Goal: Register for event/course

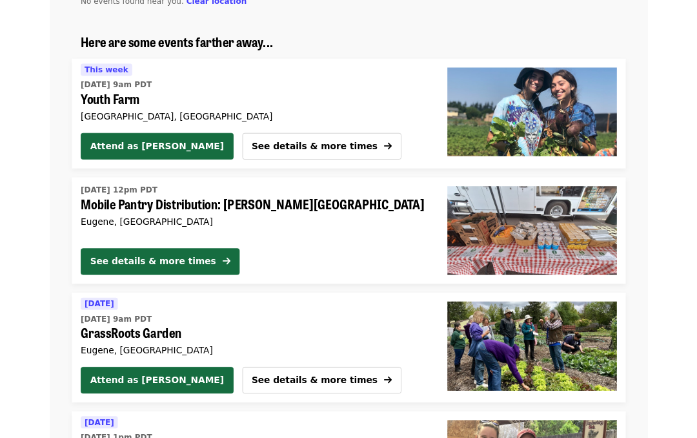
scroll to position [1007, 0]
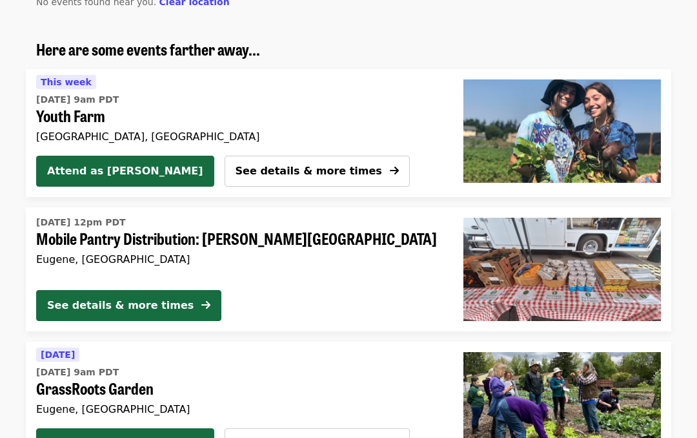
click at [160, 306] on div "See details & more times" at bounding box center [120, 305] width 147 height 15
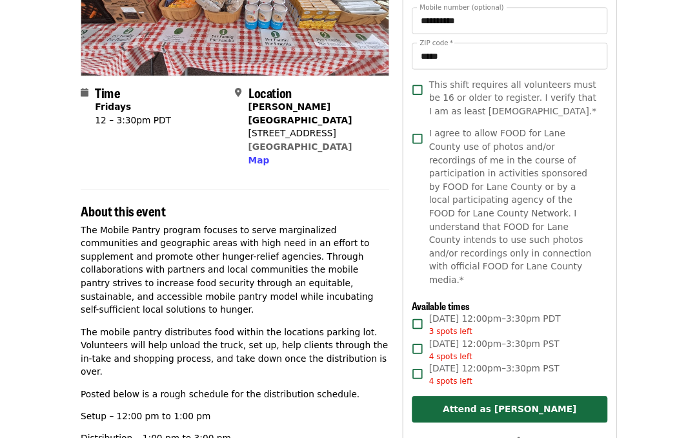
scroll to position [222, 0]
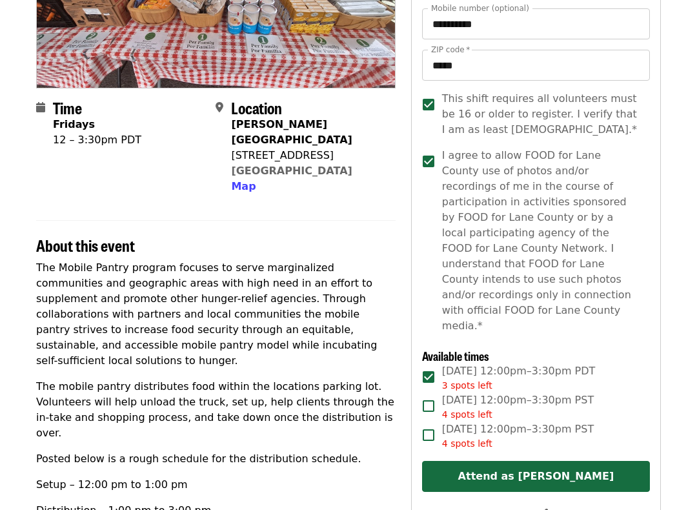
click at [548, 437] on button "Attend as [PERSON_NAME]" at bounding box center [536, 476] width 228 height 31
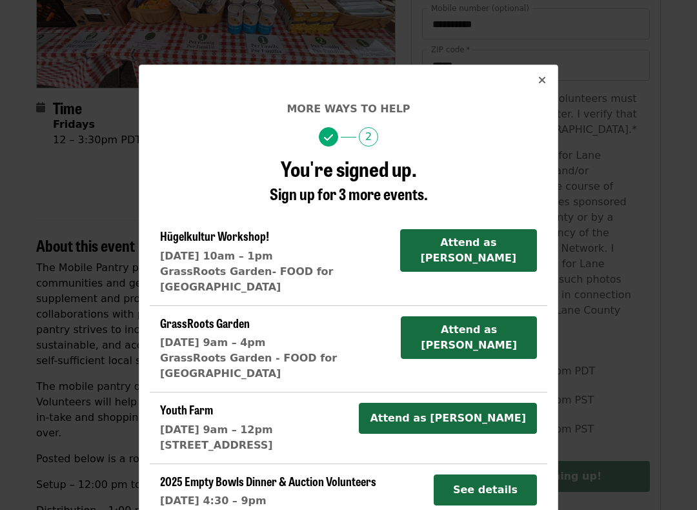
click at [495, 437] on button "See details" at bounding box center [485, 490] width 103 height 31
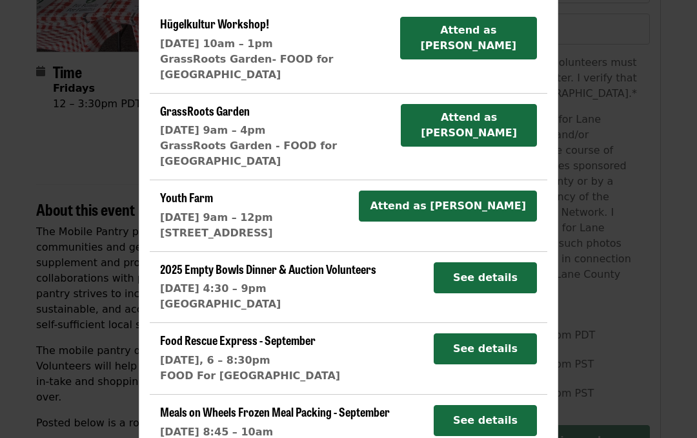
scroll to position [212, 0]
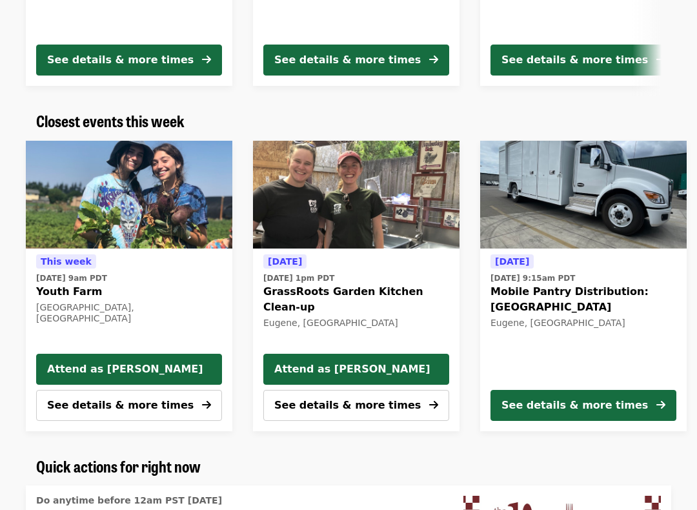
click at [602, 404] on div "See details & more times" at bounding box center [575, 405] width 147 height 15
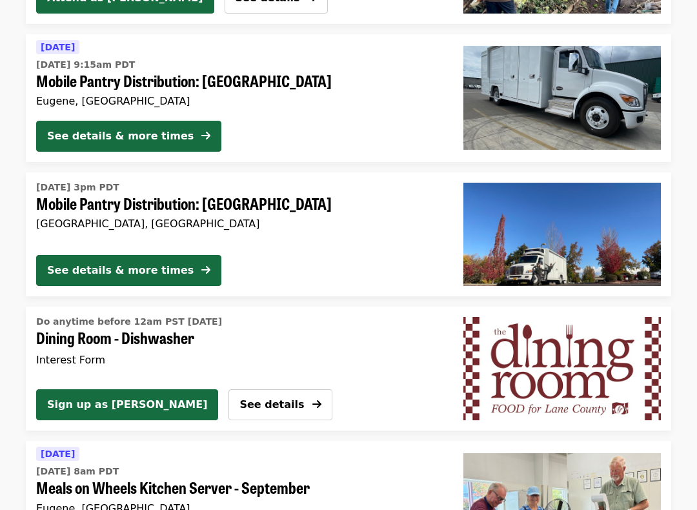
scroll to position [1726, 0]
click at [143, 265] on div "See details & more times" at bounding box center [120, 270] width 147 height 15
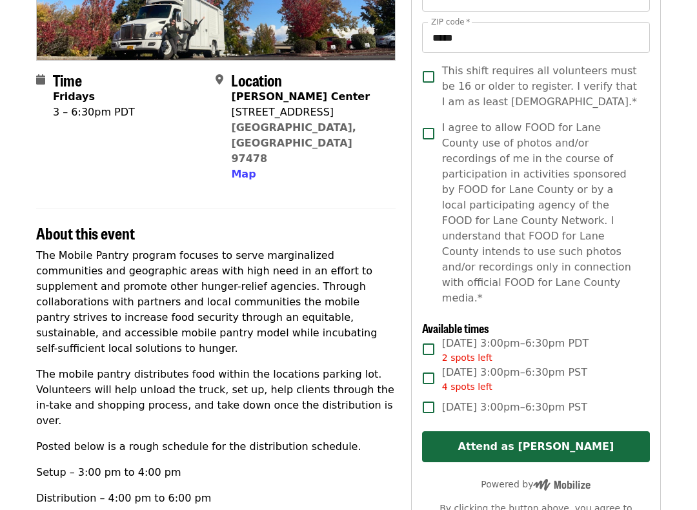
scroll to position [248, 0]
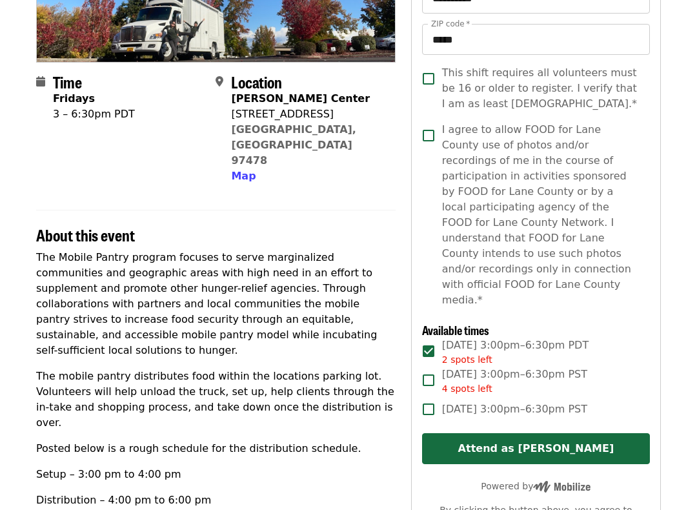
click at [548, 433] on button "Attend as [PERSON_NAME]" at bounding box center [536, 448] width 228 height 31
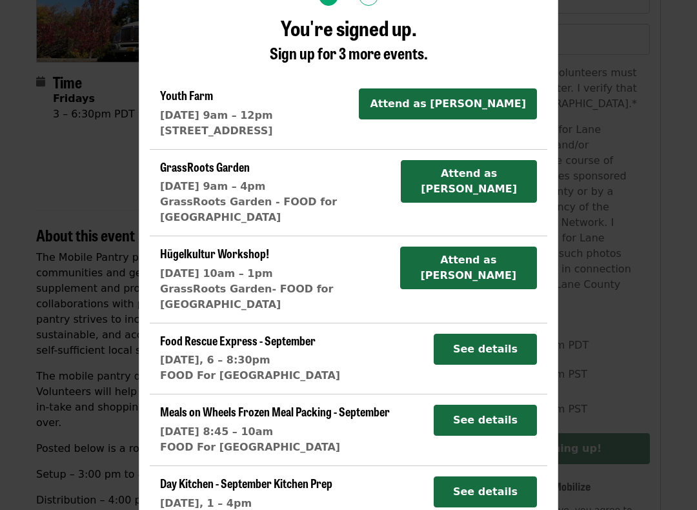
scroll to position [139, 0]
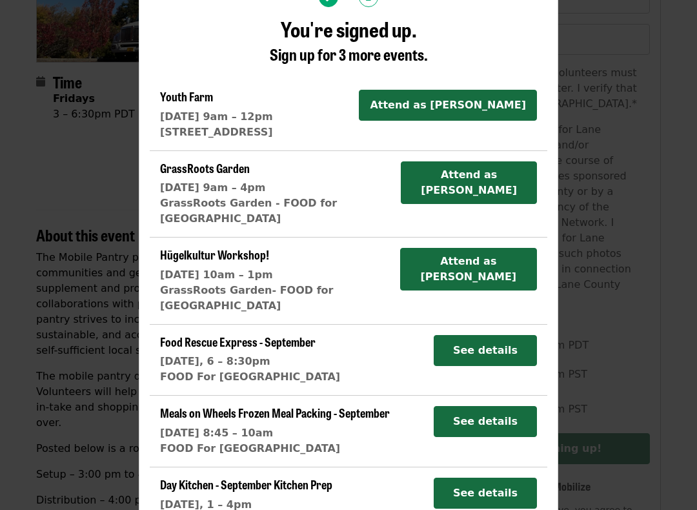
click at [635, 233] on div "More ways to help 2 You're signed up. Sign up for 3 more events. Youth Farm Fri…" at bounding box center [348, 255] width 697 height 510
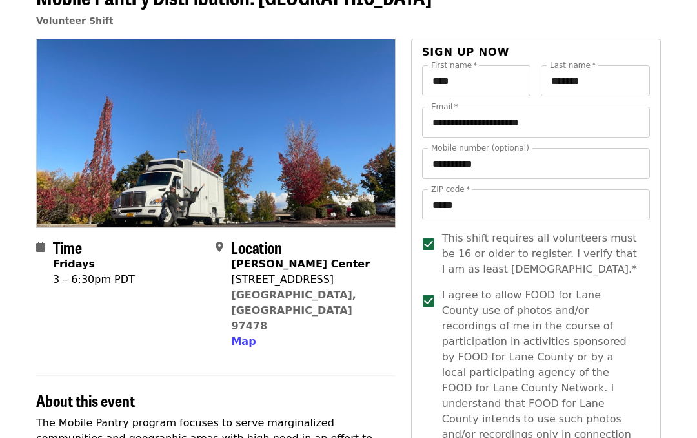
scroll to position [0, 0]
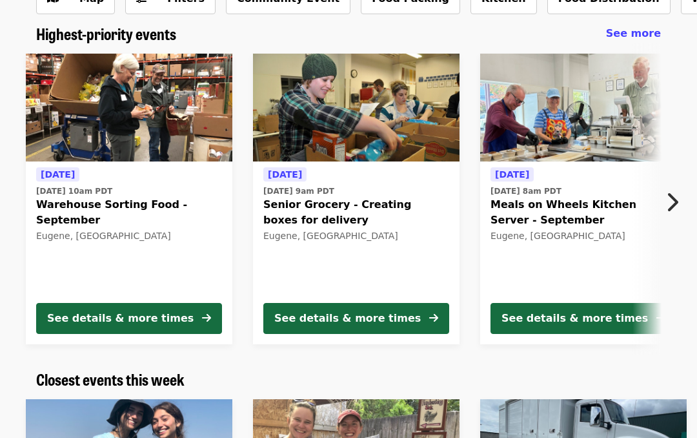
scroll to position [90, 0]
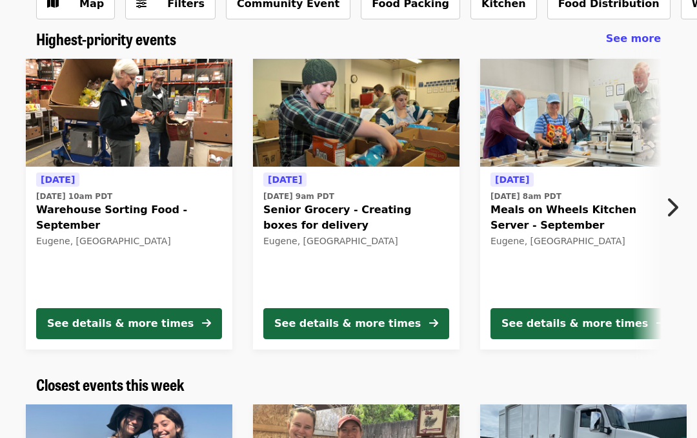
click at [367, 318] on div "See details & more times" at bounding box center [347, 323] width 147 height 15
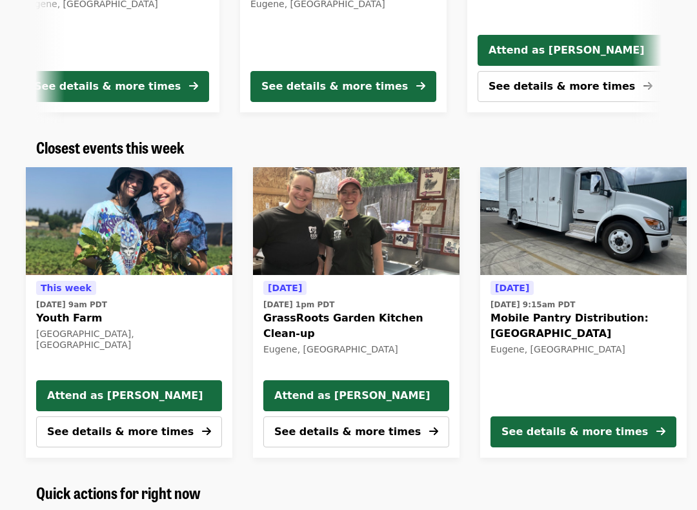
scroll to position [325, 0]
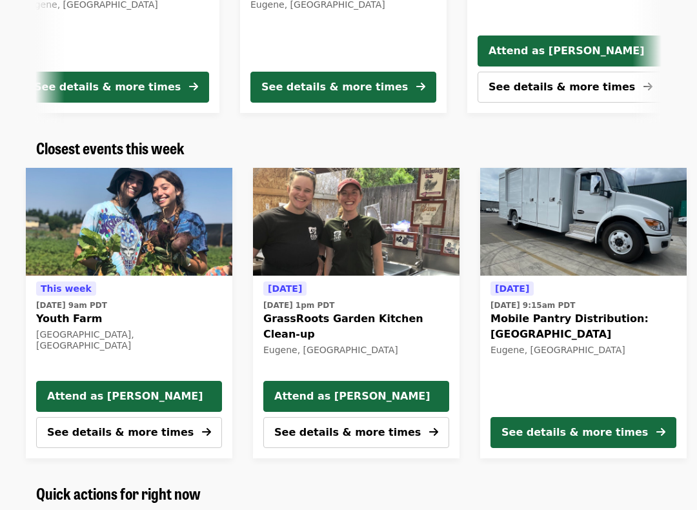
click at [568, 431] on div "See details & more times" at bounding box center [575, 433] width 147 height 15
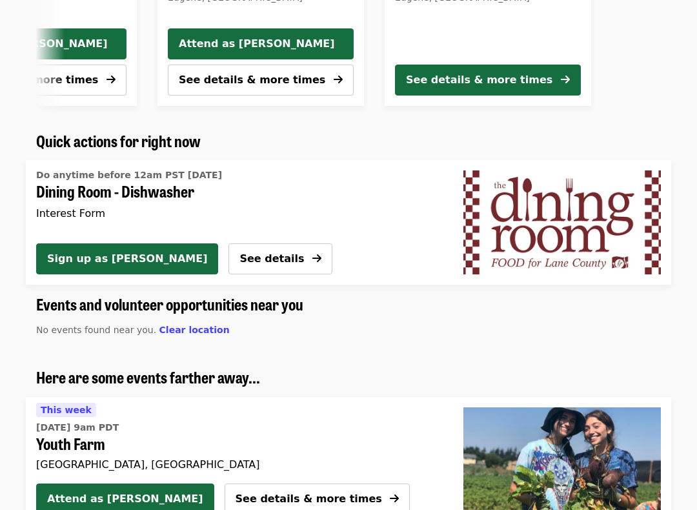
scroll to position [679, 0]
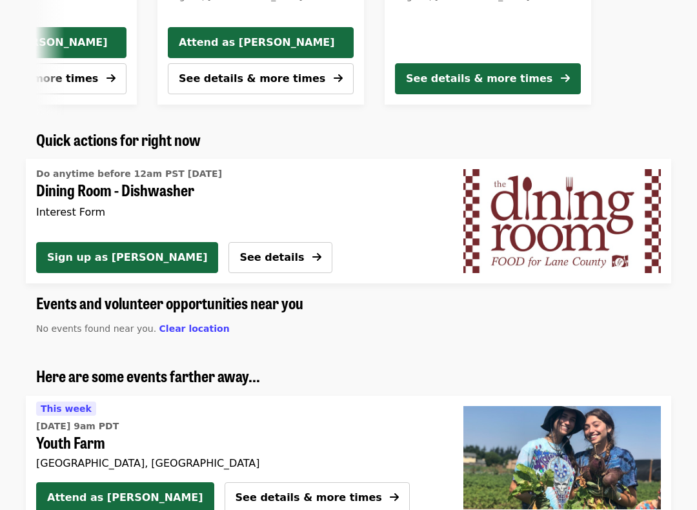
click at [229, 251] on button "See details" at bounding box center [280, 258] width 103 height 31
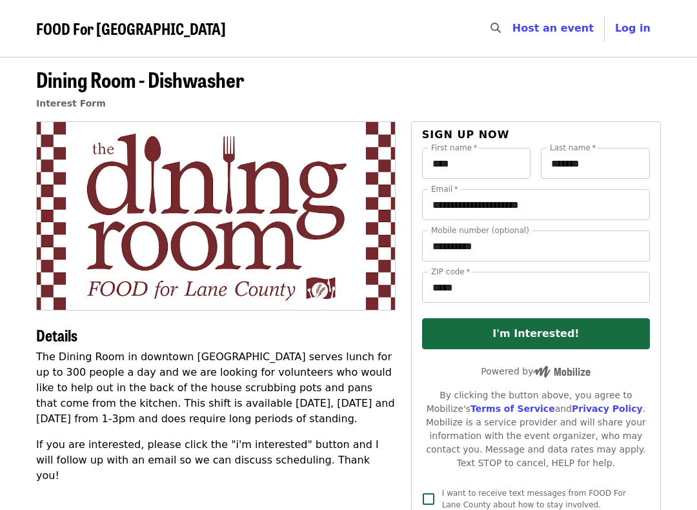
click at [662, 383] on div "**********" at bounding box center [349, 435] width 646 height 628
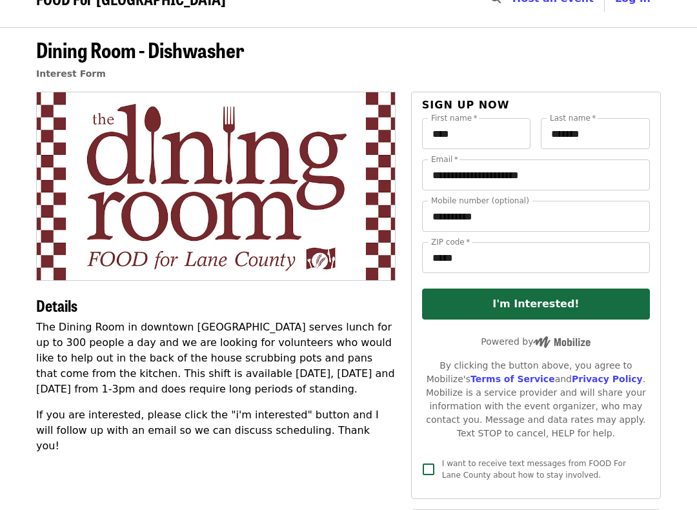
scroll to position [32, 0]
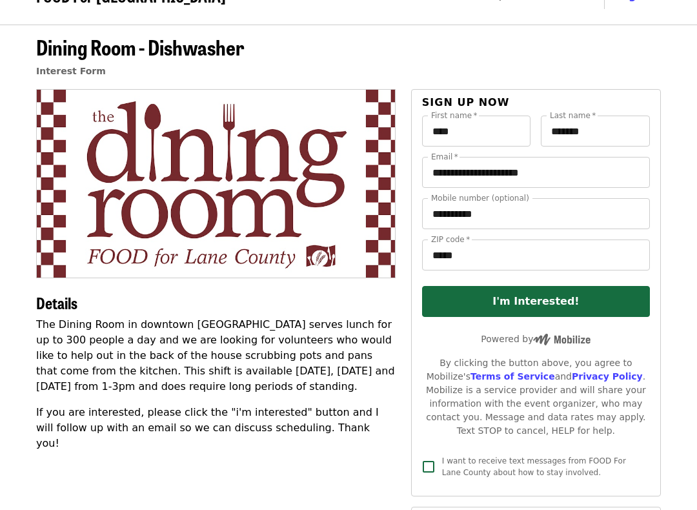
click at [535, 304] on button "I'm Interested!" at bounding box center [536, 301] width 228 height 31
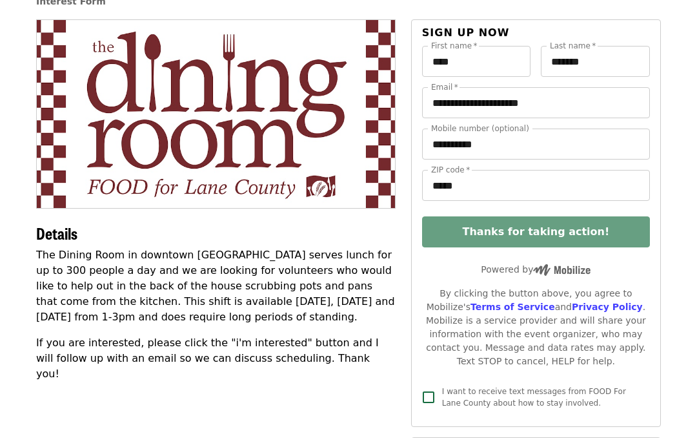
scroll to position [0, 0]
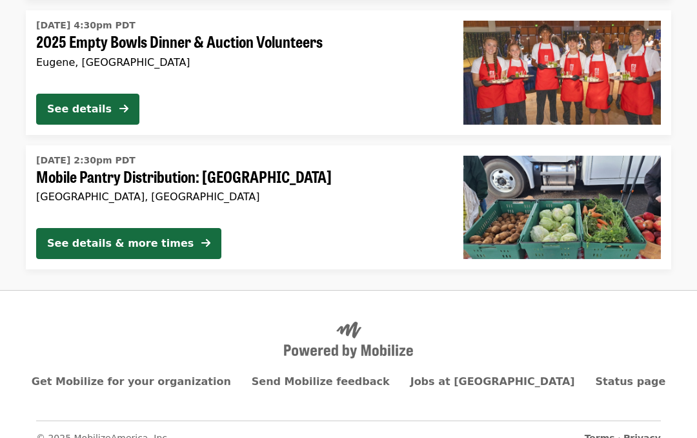
scroll to position [3673, 0]
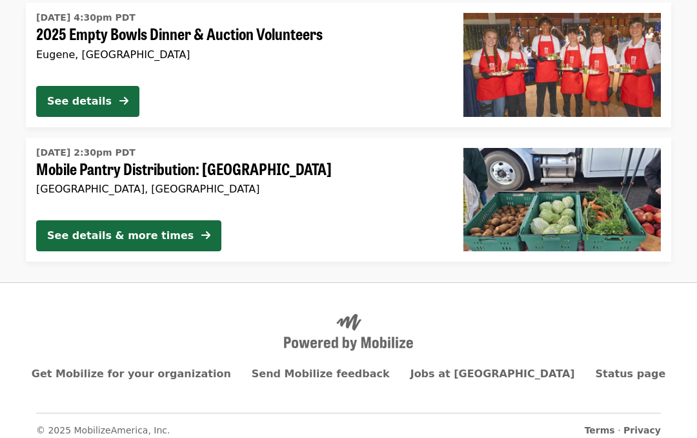
click at [612, 314] on div at bounding box center [348, 332] width 625 height 37
click at [163, 229] on div "See details & more times" at bounding box center [120, 235] width 147 height 15
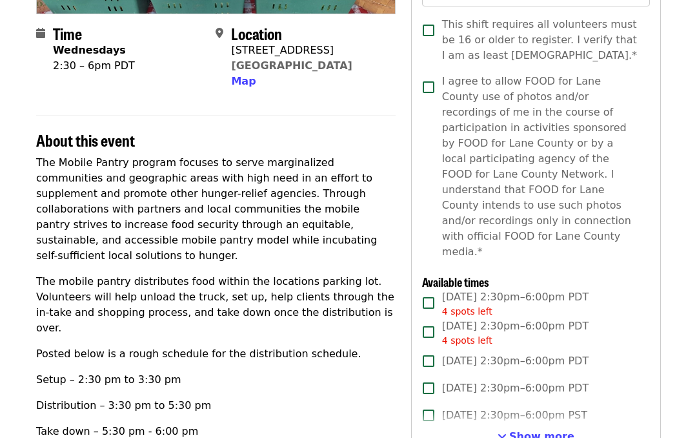
scroll to position [296, 0]
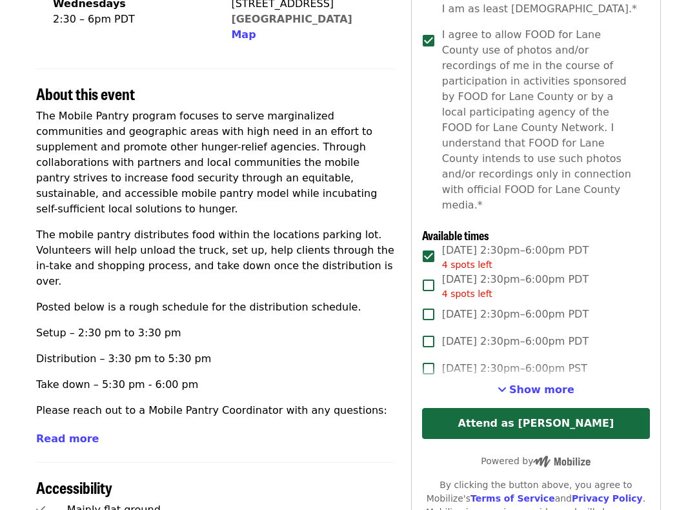
click at [528, 409] on button "Attend as [PERSON_NAME]" at bounding box center [536, 424] width 228 height 31
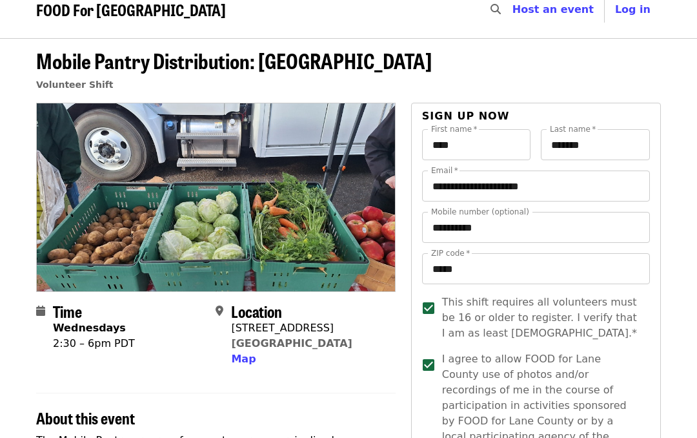
scroll to position [0, 0]
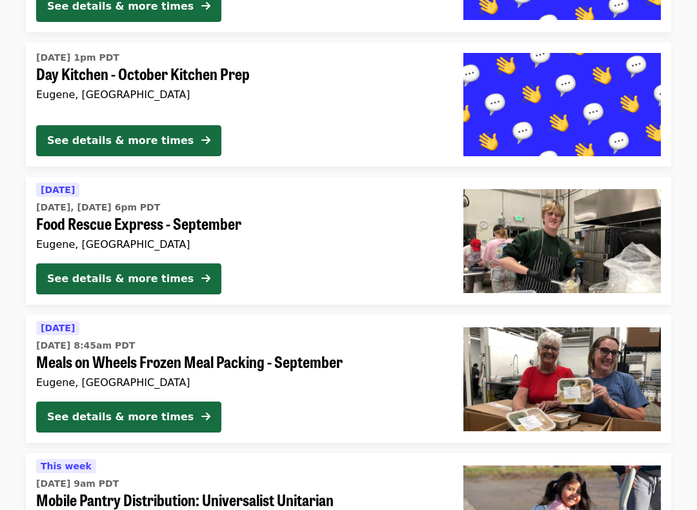
scroll to position [3084, 0]
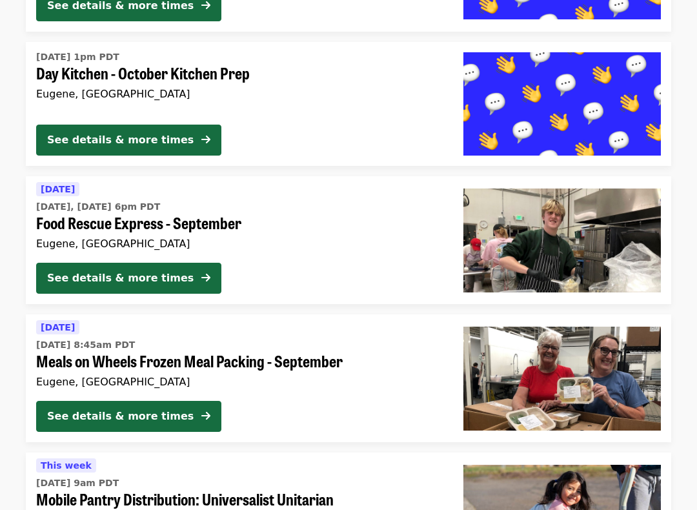
click at [154, 409] on div "See details & more times" at bounding box center [120, 416] width 147 height 15
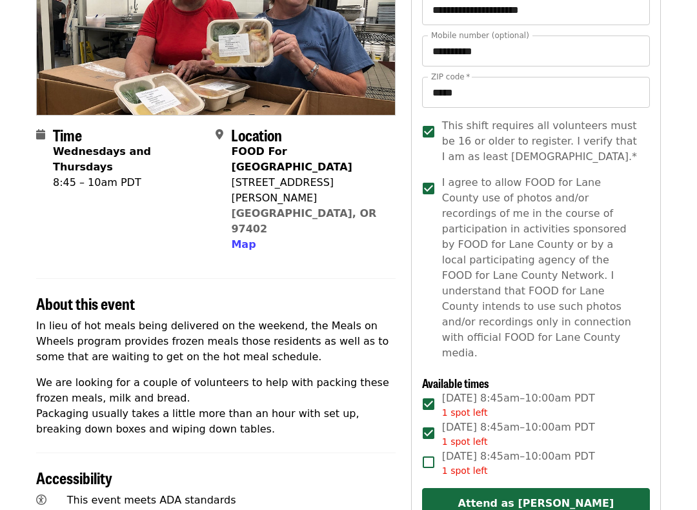
scroll to position [194, 0]
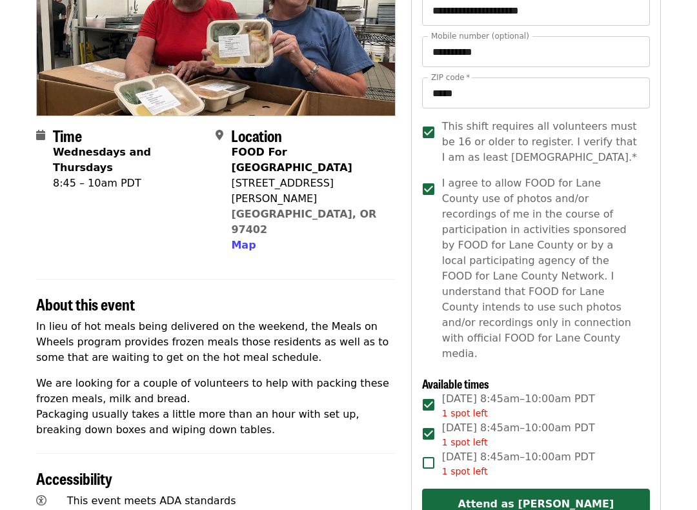
click at [531, 437] on button "Attend as [PERSON_NAME]" at bounding box center [536, 504] width 228 height 31
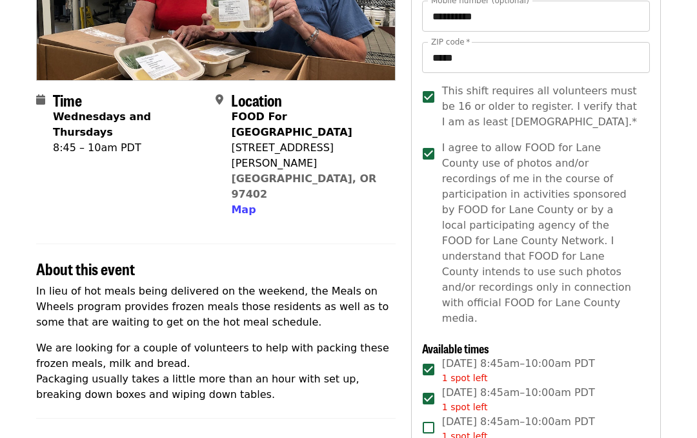
scroll to position [0, 0]
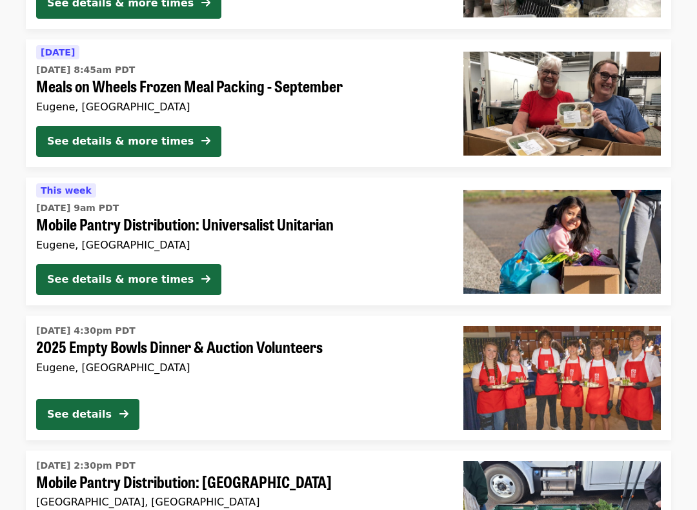
scroll to position [3360, 0]
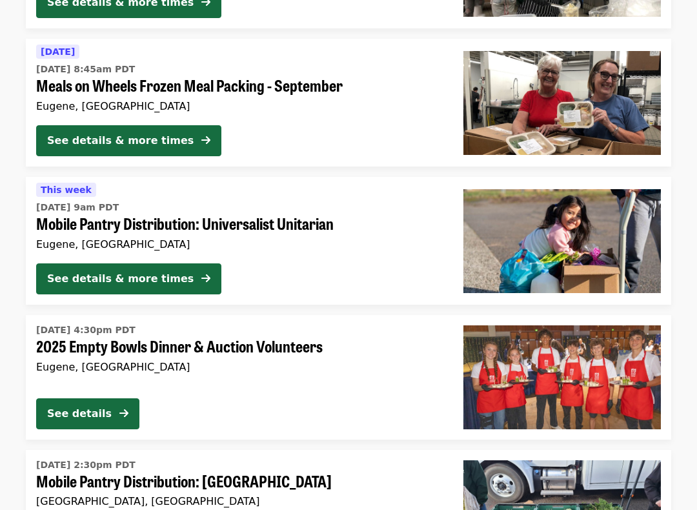
click at [151, 272] on div "See details & more times" at bounding box center [120, 279] width 147 height 15
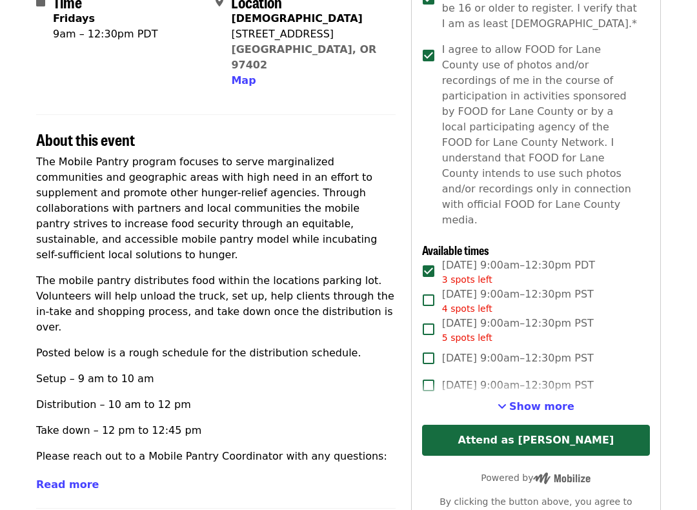
scroll to position [324, 0]
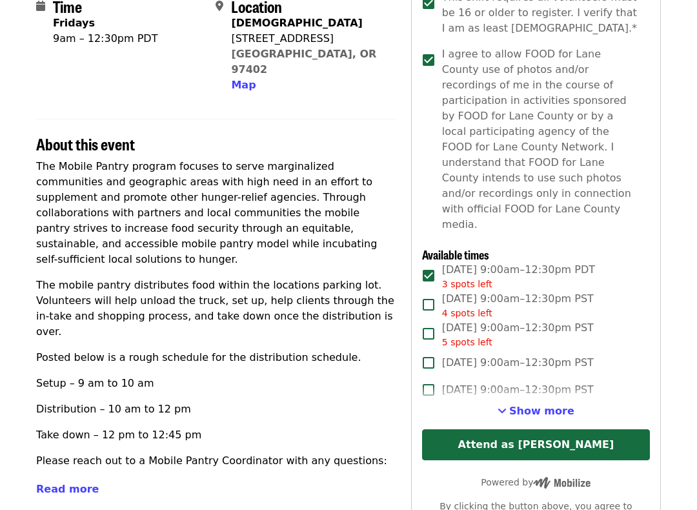
click at [548, 429] on button "Attend as [PERSON_NAME]" at bounding box center [536, 444] width 228 height 31
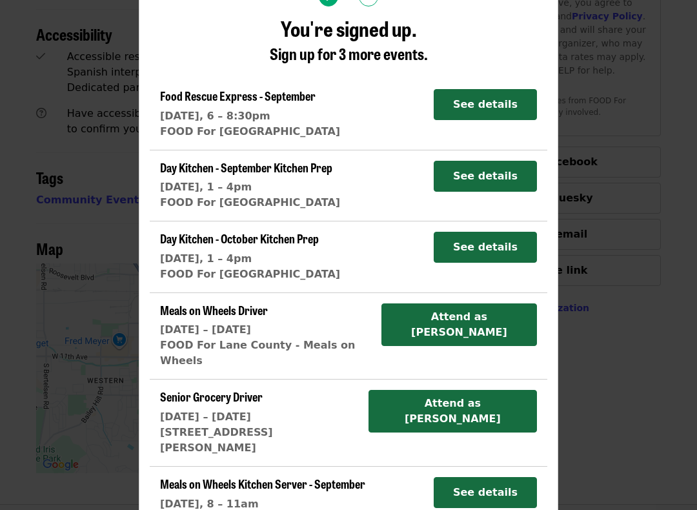
scroll to position [827, 0]
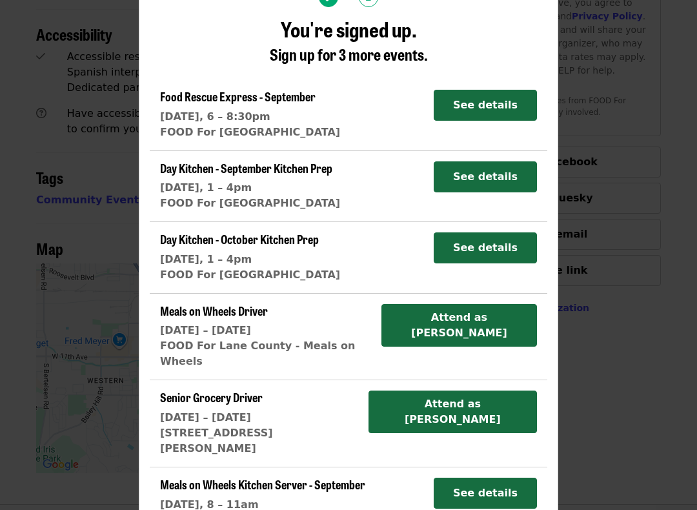
click at [74, 437] on div "More ways to help 2 You're signed up. Sign up for 3 more events. Food Rescue Ex…" at bounding box center [348, 255] width 697 height 510
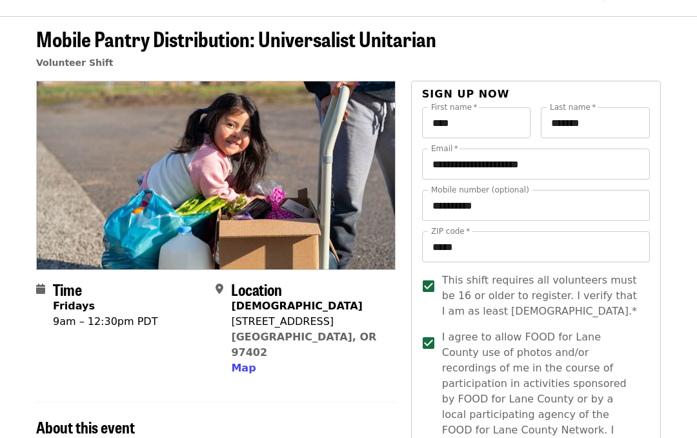
scroll to position [0, 0]
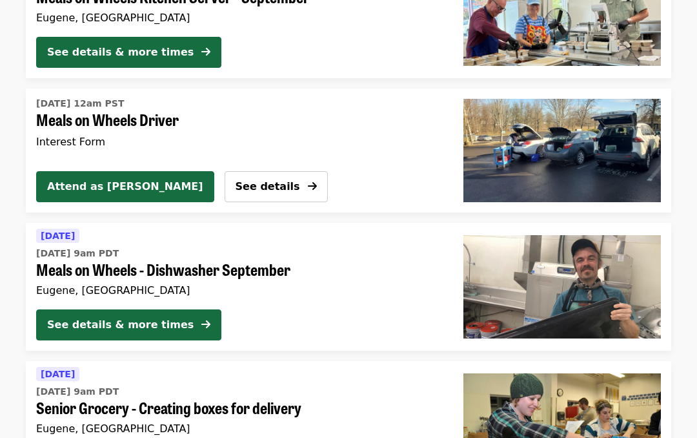
scroll to position [2216, 0]
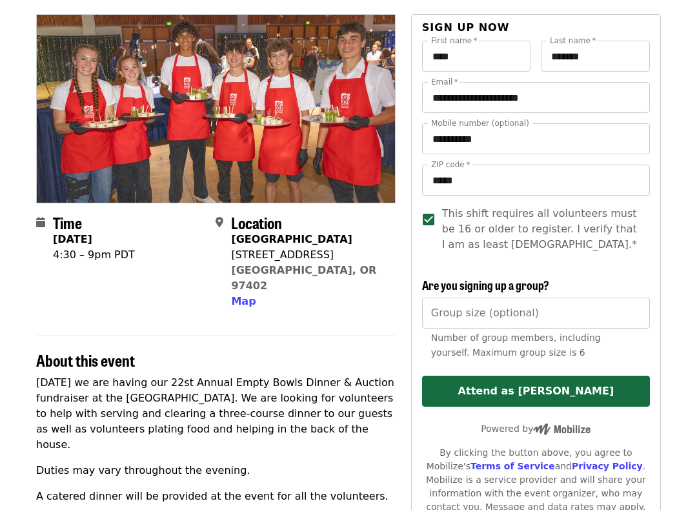
scroll to position [108, 0]
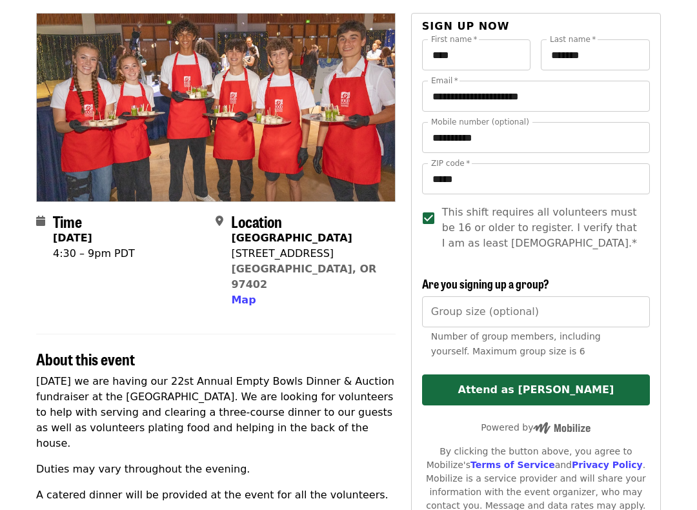
click at [538, 391] on button "Attend as [PERSON_NAME]" at bounding box center [536, 390] width 228 height 31
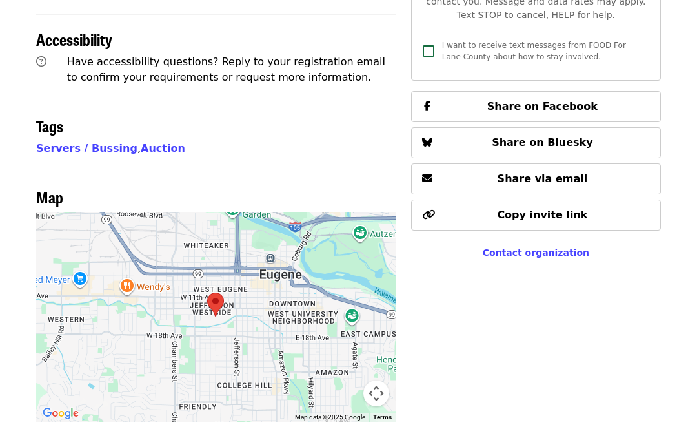
scroll to position [613, 0]
